Goal: Task Accomplishment & Management: Manage account settings

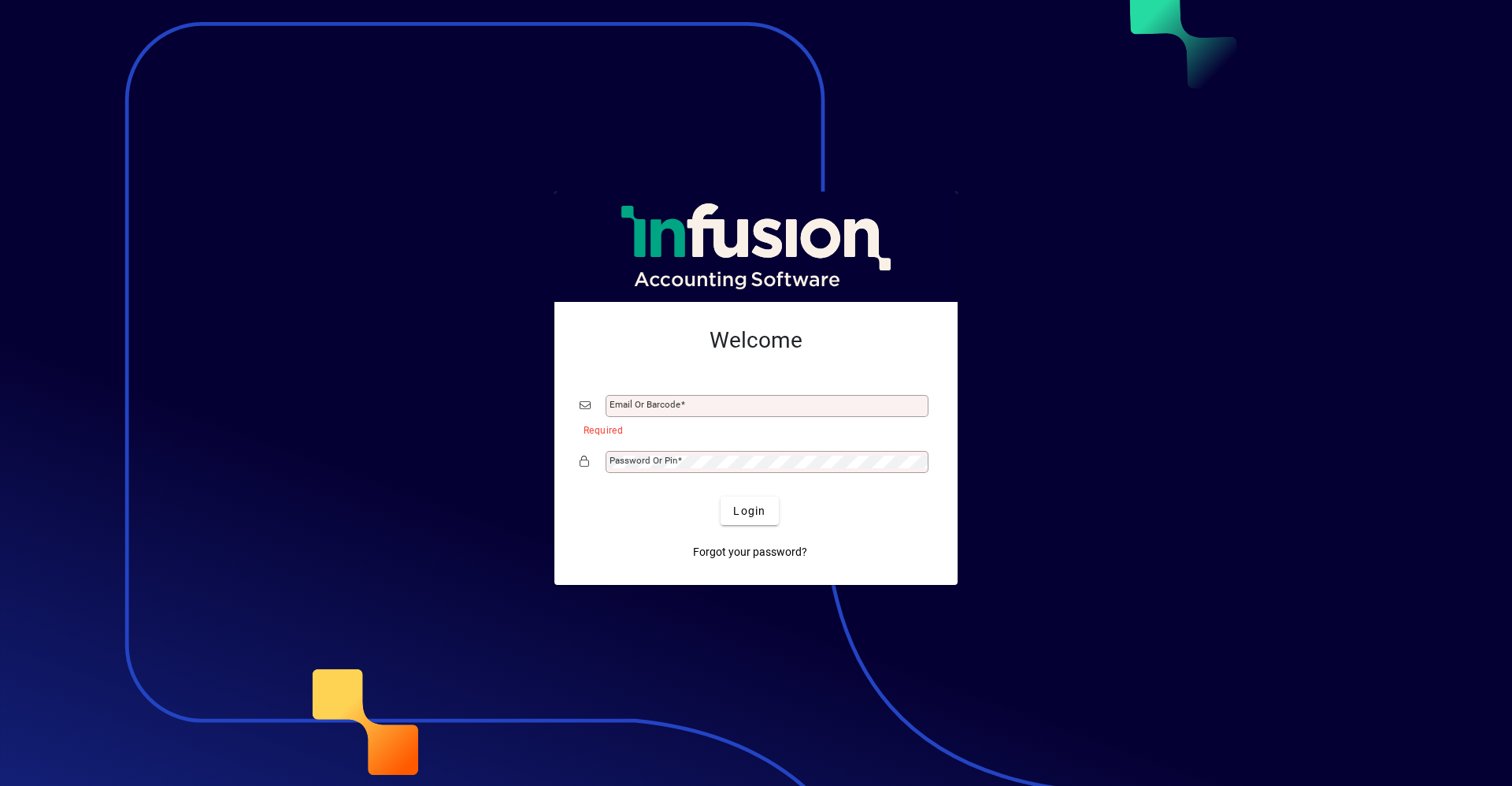
click at [639, 739] on div at bounding box center [756, 393] width 1512 height 786
